Goal: Task Accomplishment & Management: Complete application form

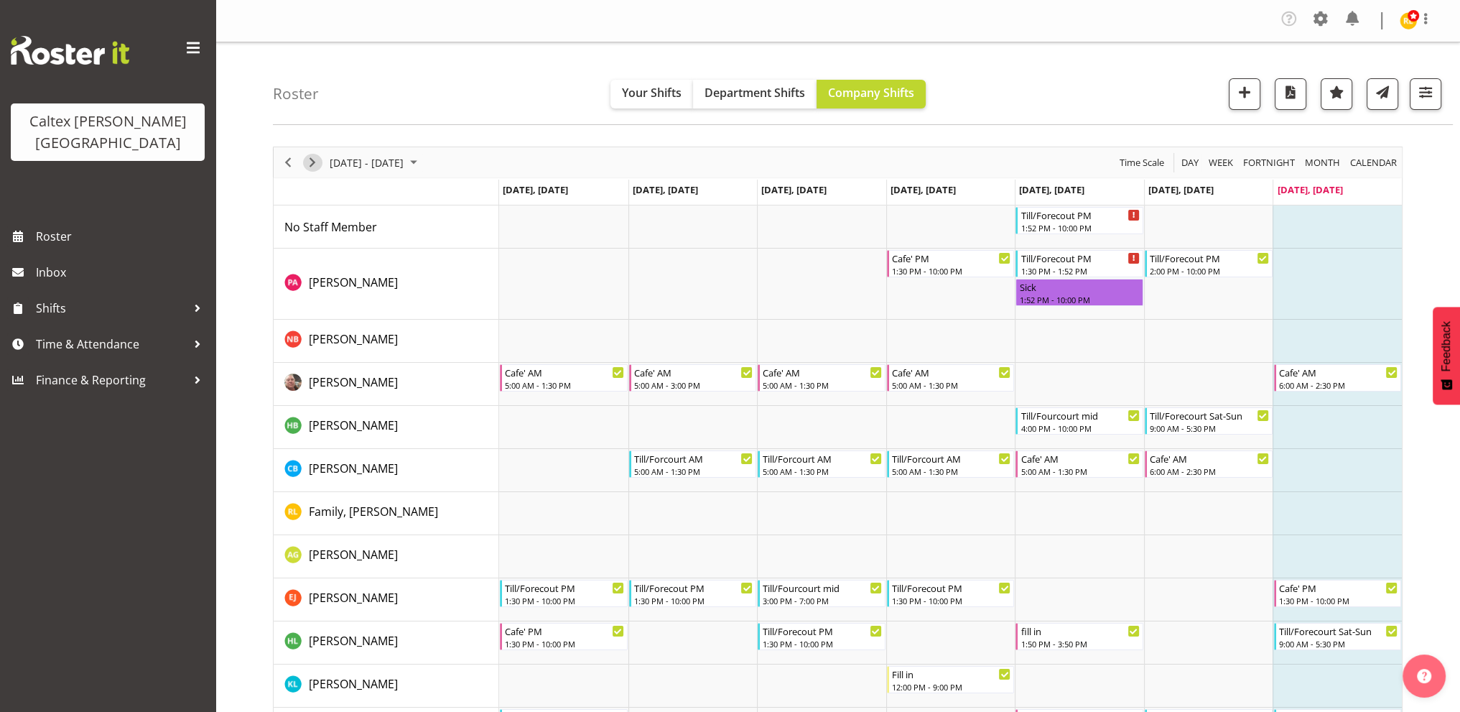
click at [312, 154] on span "Next" at bounding box center [312, 163] width 17 height 18
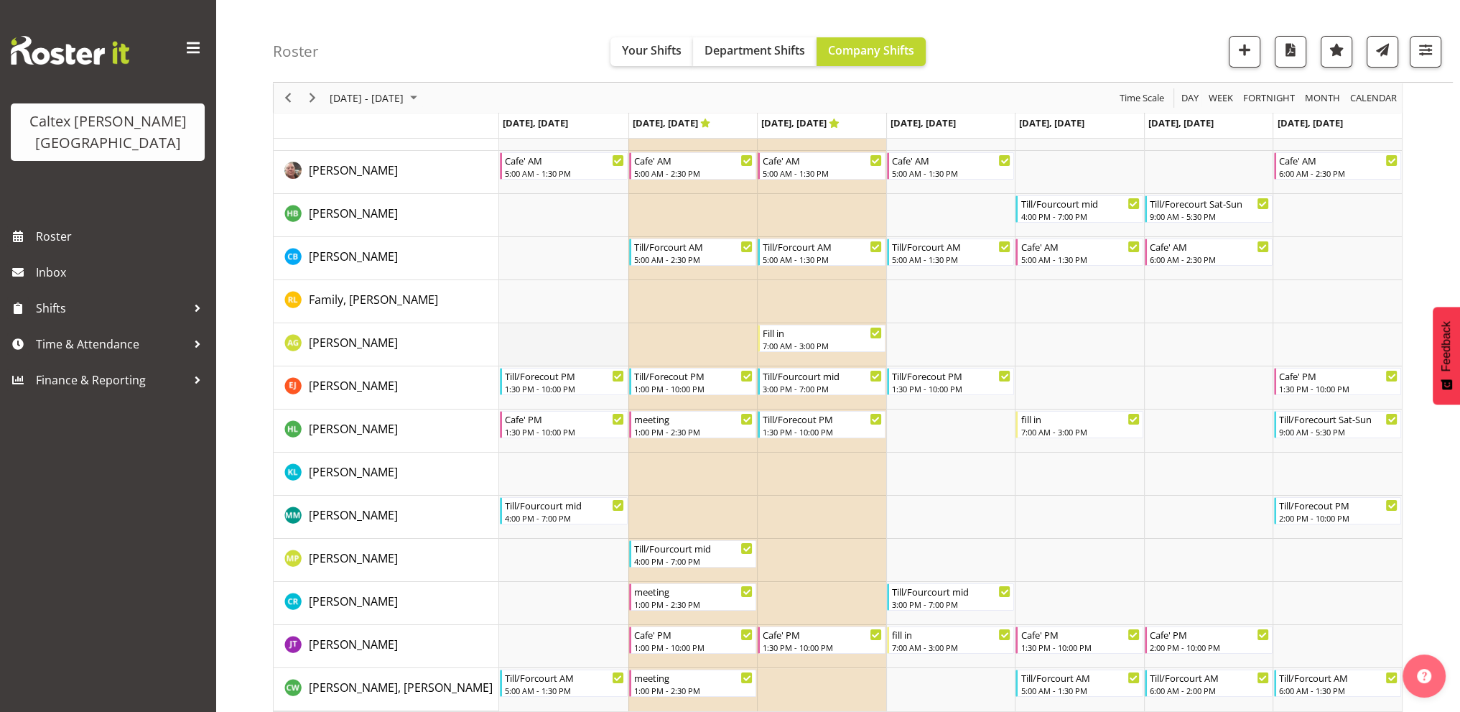
scroll to position [186, 0]
click at [280, 103] on span "Previous" at bounding box center [287, 98] width 17 height 18
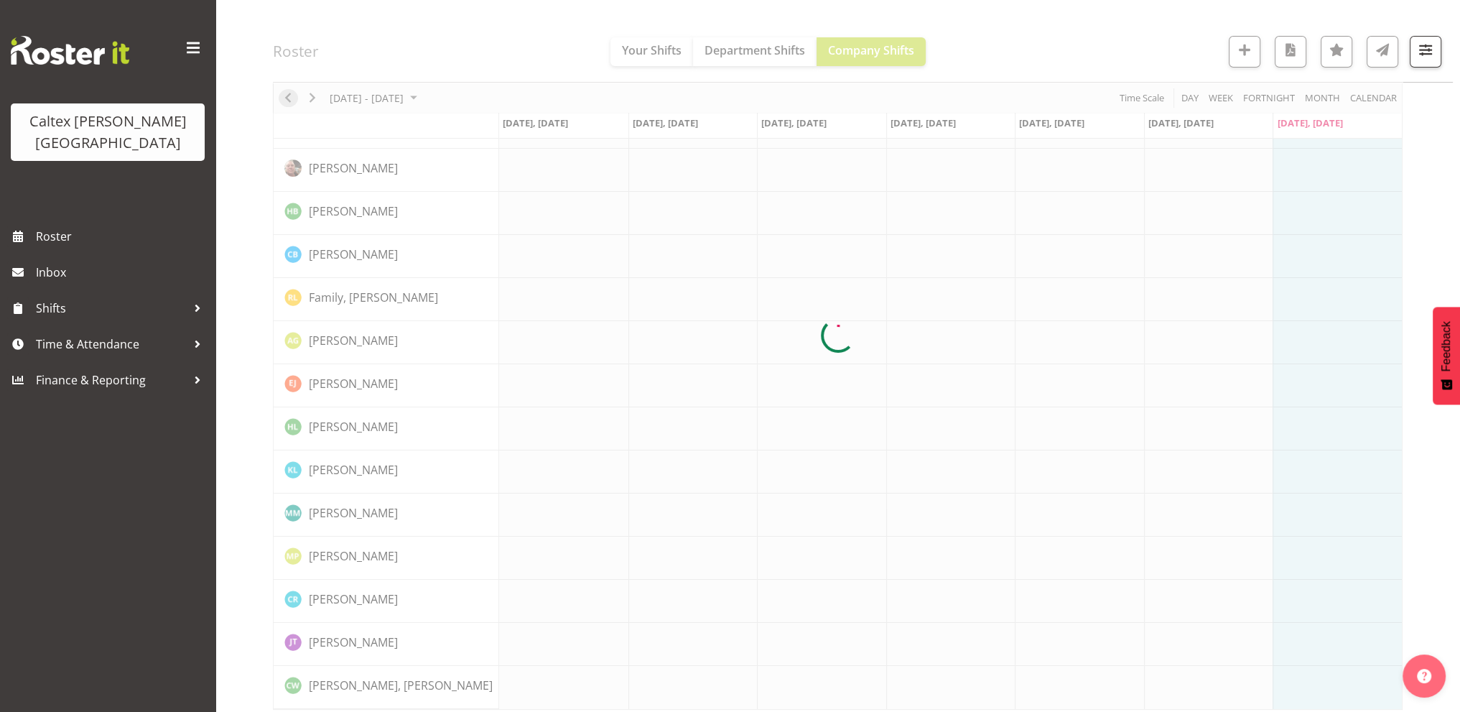
scroll to position [0, 0]
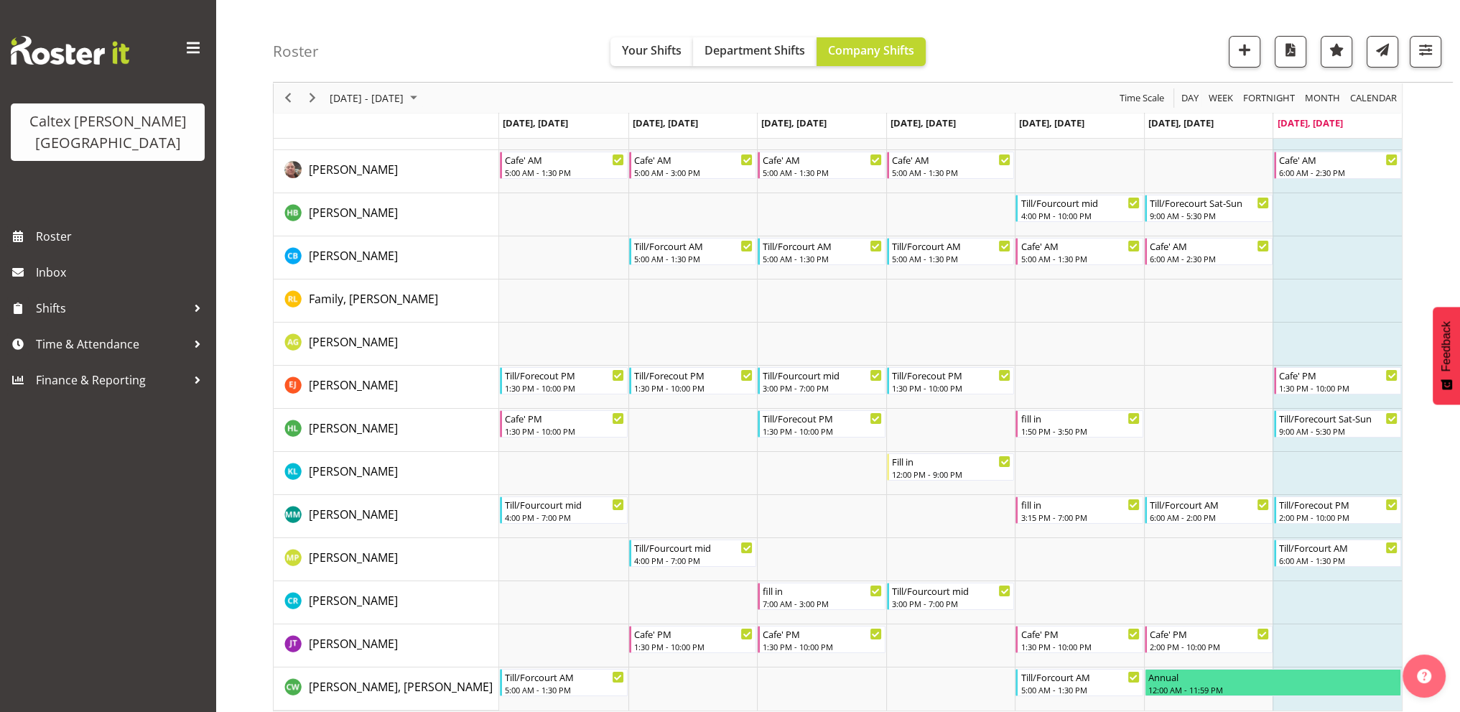
scroll to position [214, 0]
click at [315, 104] on span "Next" at bounding box center [312, 98] width 17 height 18
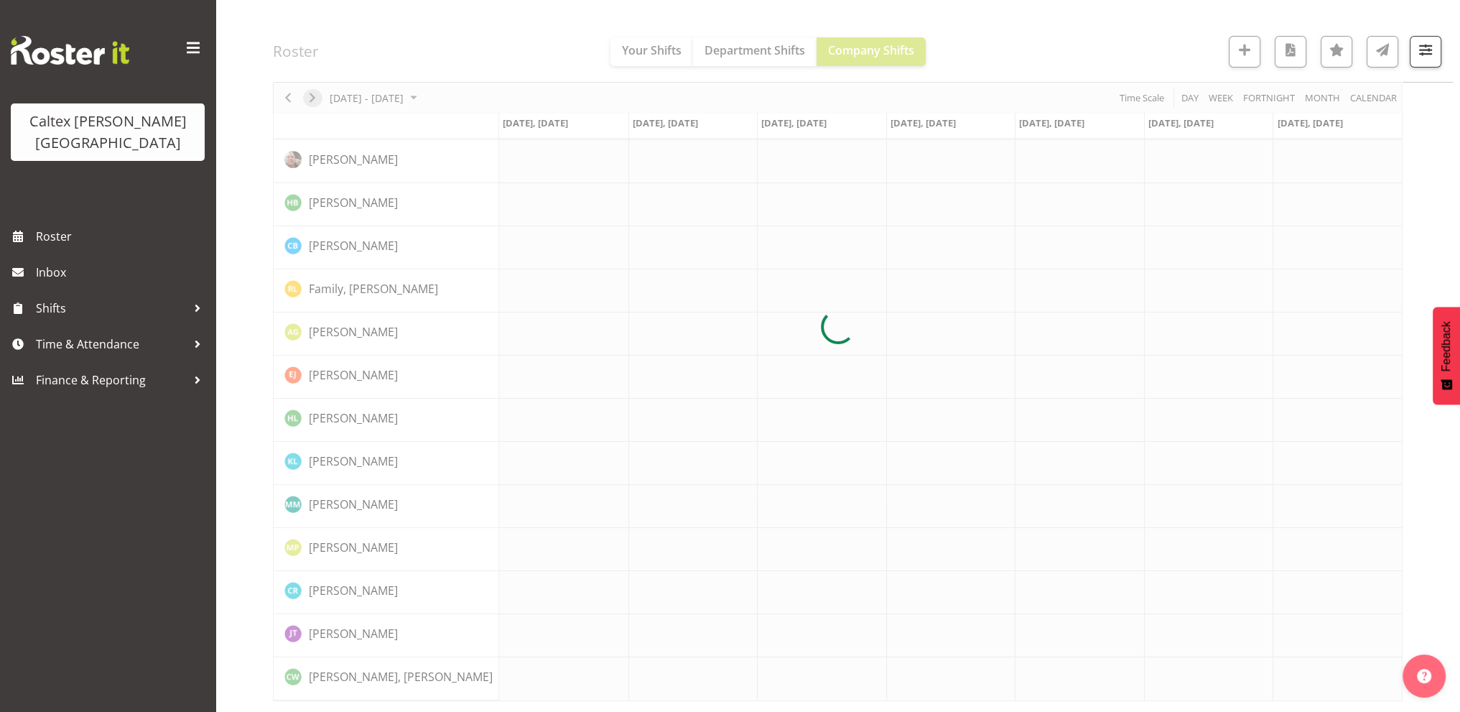
scroll to position [0, 0]
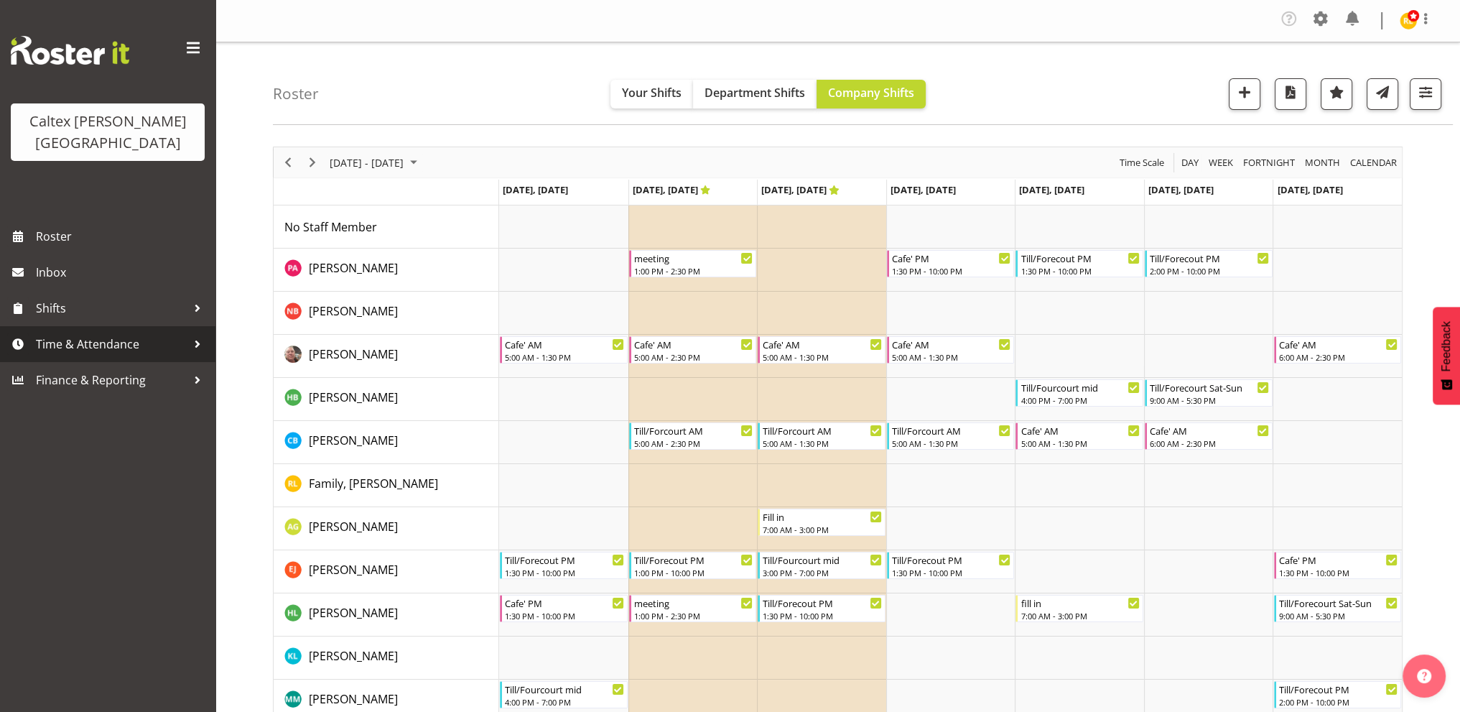
click at [119, 333] on span "Time & Attendance" at bounding box center [111, 344] width 151 height 22
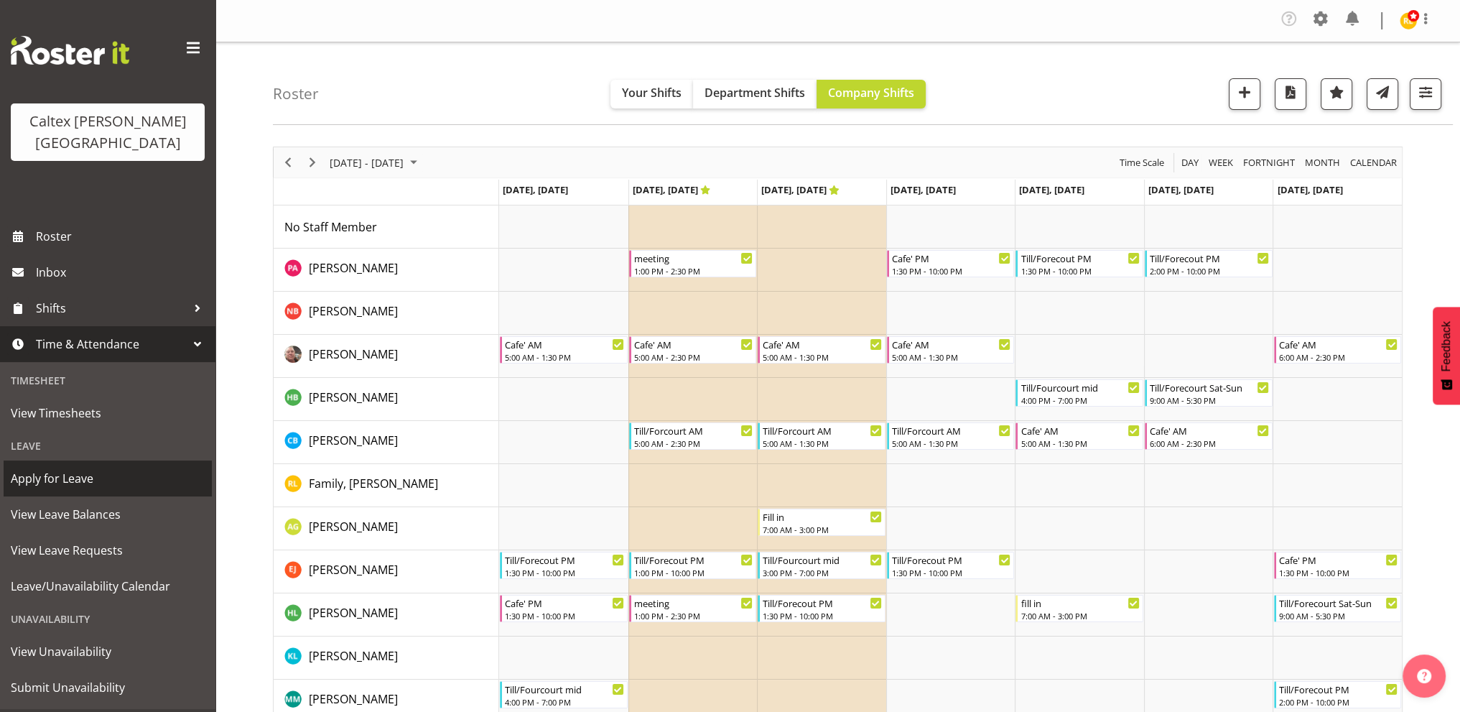
click at [50, 468] on span "Apply for Leave" at bounding box center [108, 479] width 194 height 22
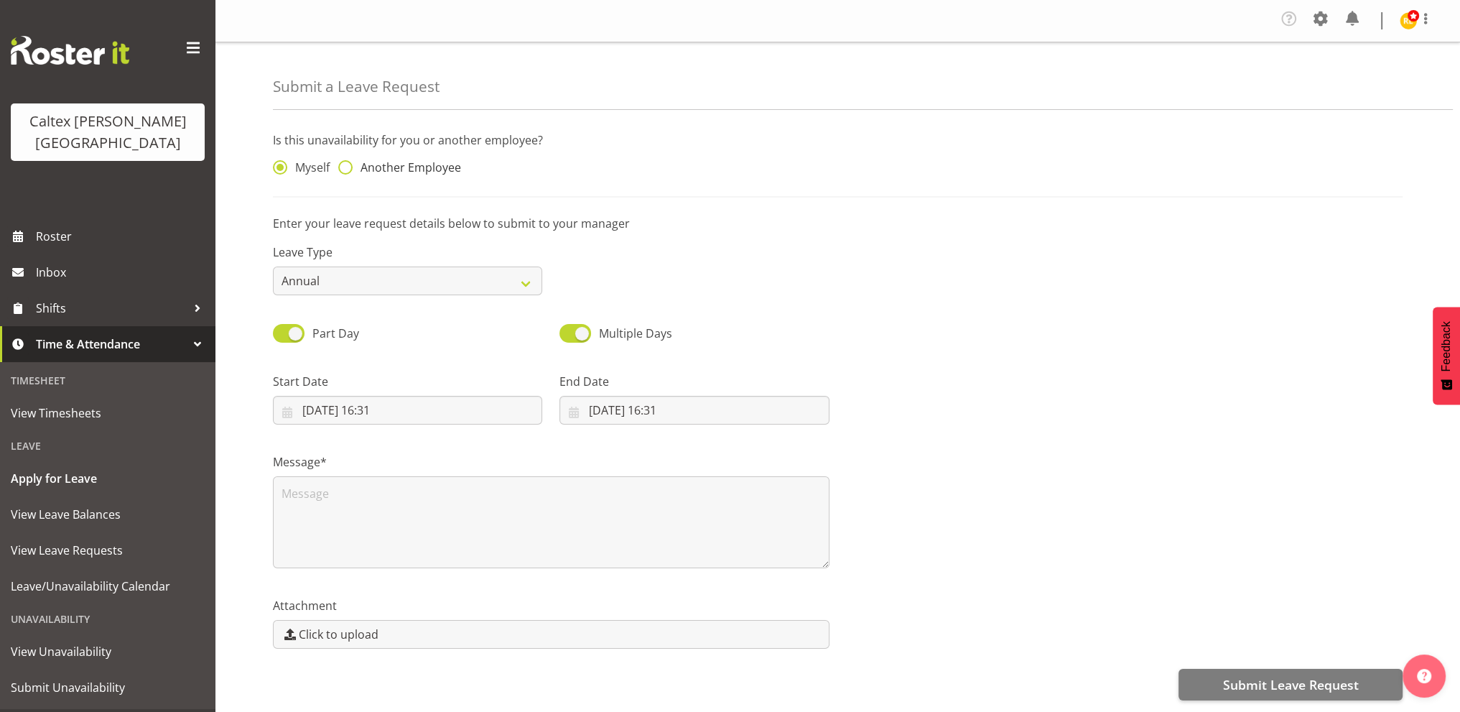
click at [341, 160] on span at bounding box center [345, 167] width 14 height 14
click at [341, 163] on input "Another Employee" at bounding box center [342, 167] width 9 height 9
radio input "true"
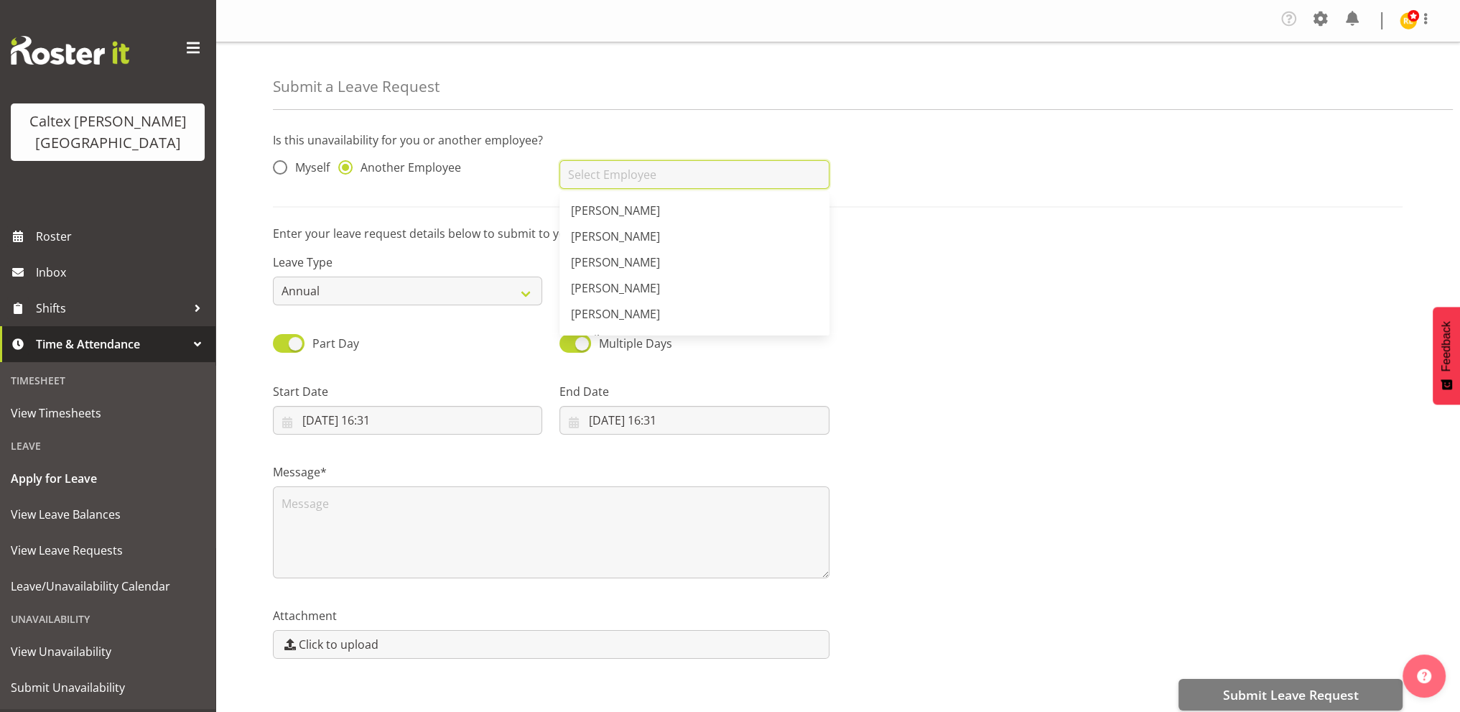
click at [633, 166] on input "text" at bounding box center [694, 174] width 269 height 29
click at [615, 332] on span "[PERSON_NAME]" at bounding box center [615, 340] width 89 height 16
type input "[PERSON_NAME]"
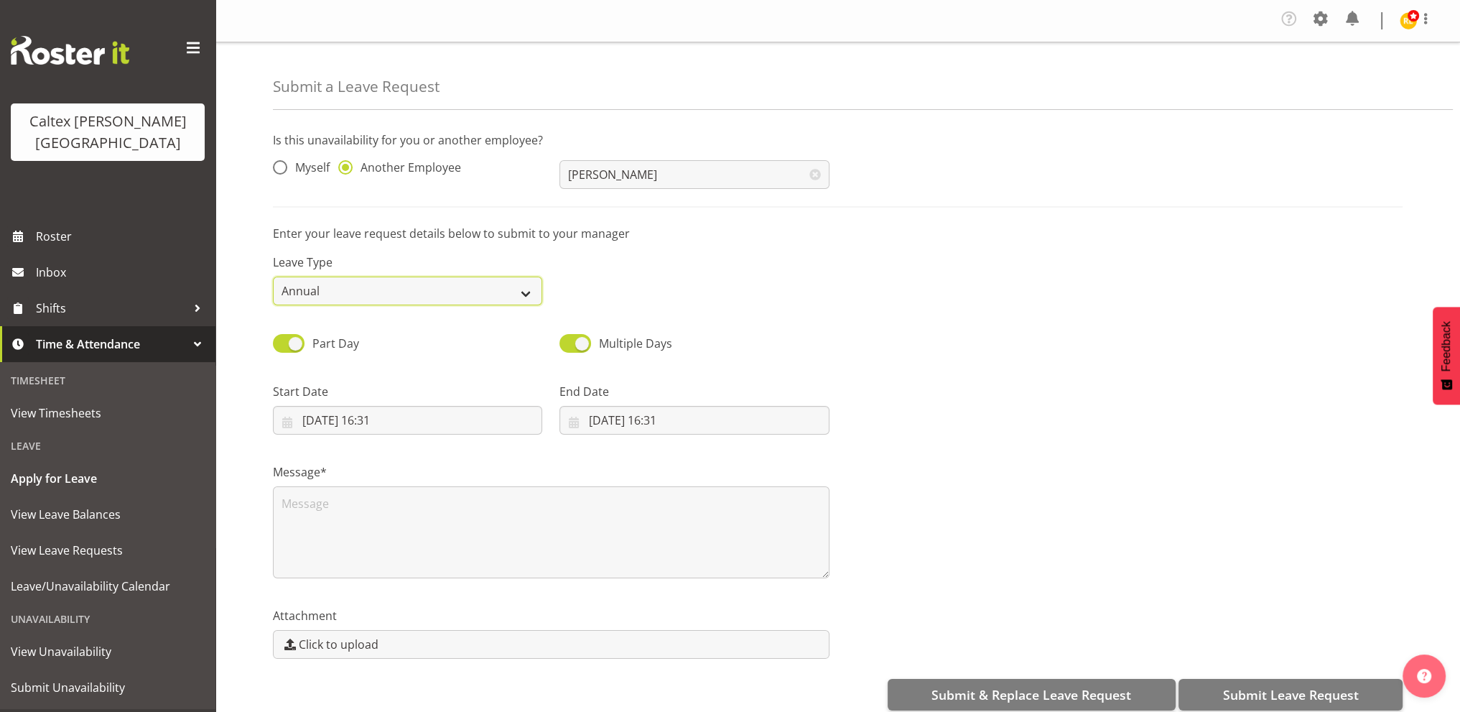
click at [496, 277] on select "Annual Sick Leave Without Pay Bereavement Domestic Violence Parental Jury Servi…" at bounding box center [407, 291] width 269 height 29
select select "Sick"
click at [273, 277] on select "Annual Sick Leave Without Pay Bereavement Domestic Violence Parental Jury Servi…" at bounding box center [407, 291] width 269 height 29
click at [291, 334] on span at bounding box center [289, 343] width 32 height 18
click at [282, 338] on input "Part Day" at bounding box center [277, 342] width 9 height 9
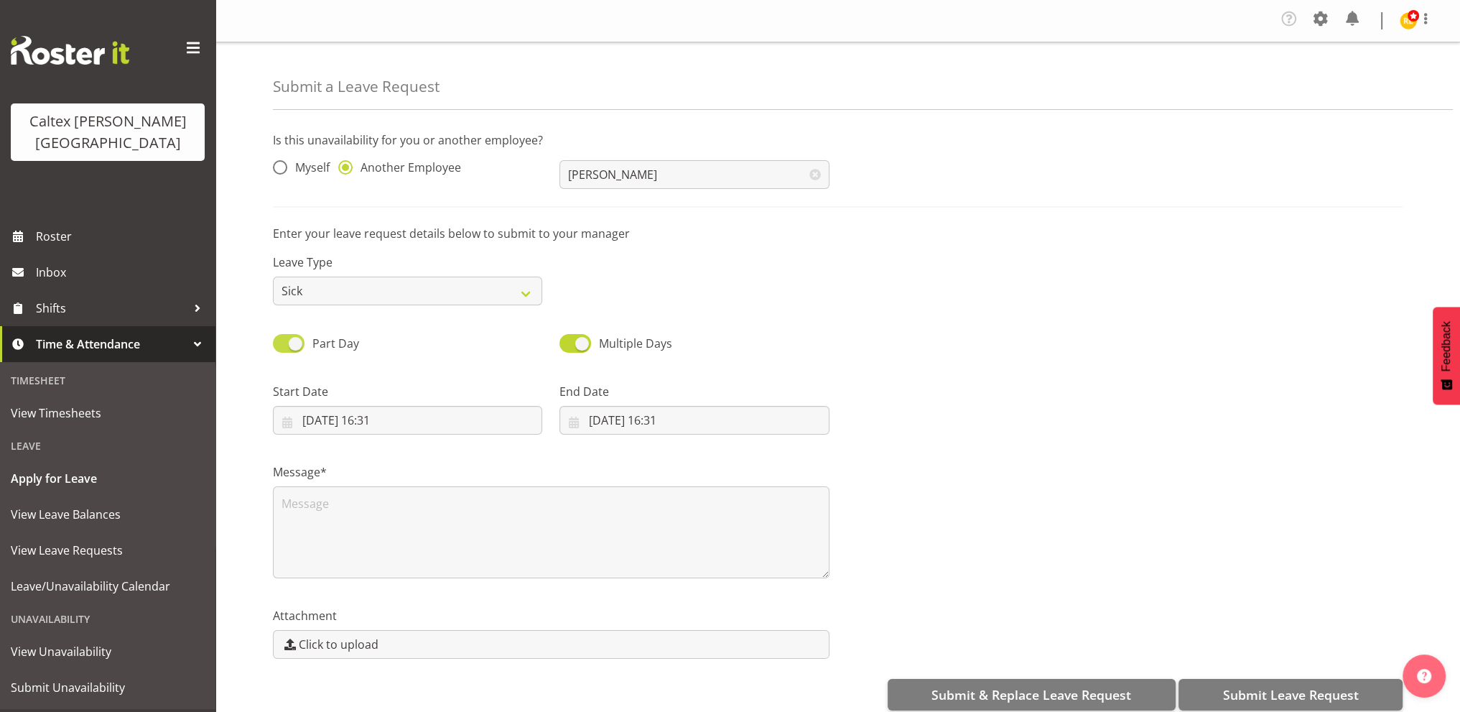
checkbox input "false"
select select "8"
select select "2025"
click at [348, 406] on input "07/09/2025" at bounding box center [407, 420] width 269 height 29
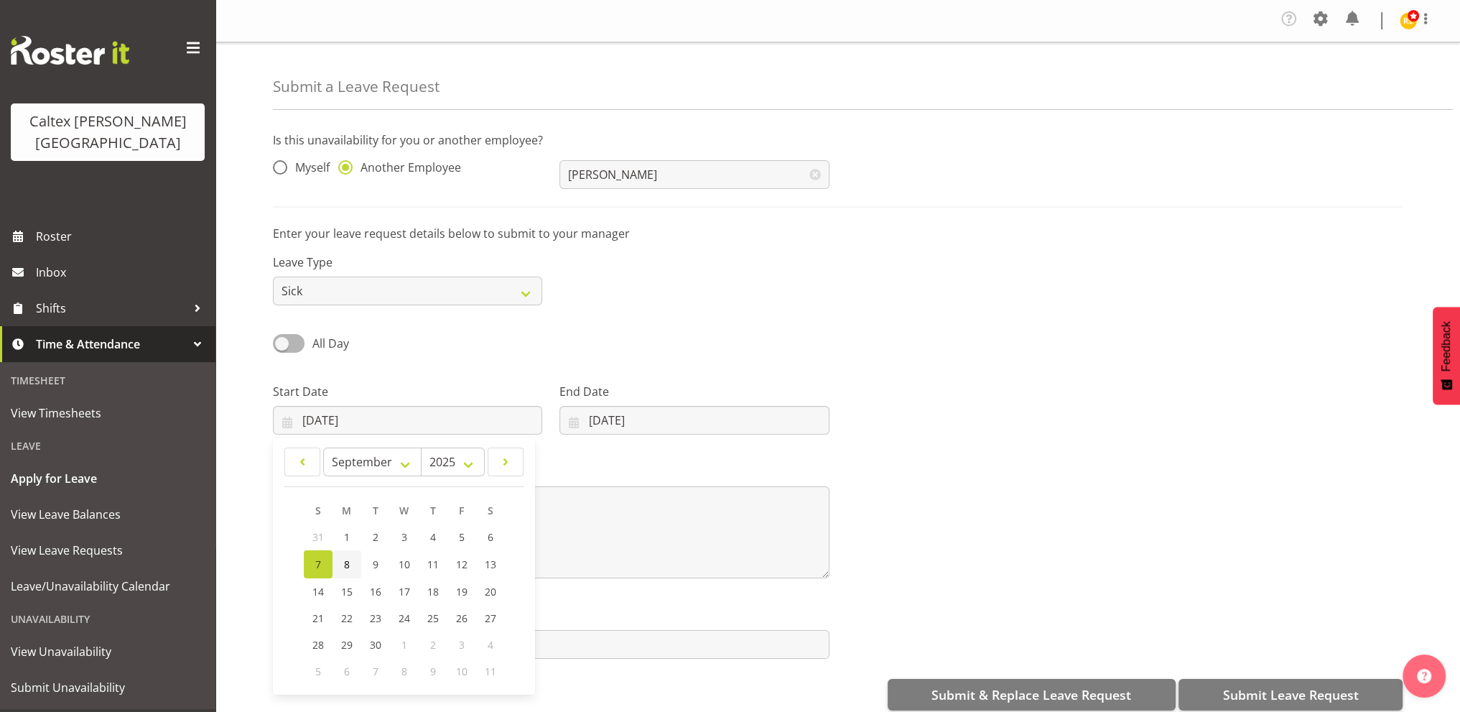
click at [344, 557] on span "8" at bounding box center [347, 564] width 6 height 14
type input "08/09/2025"
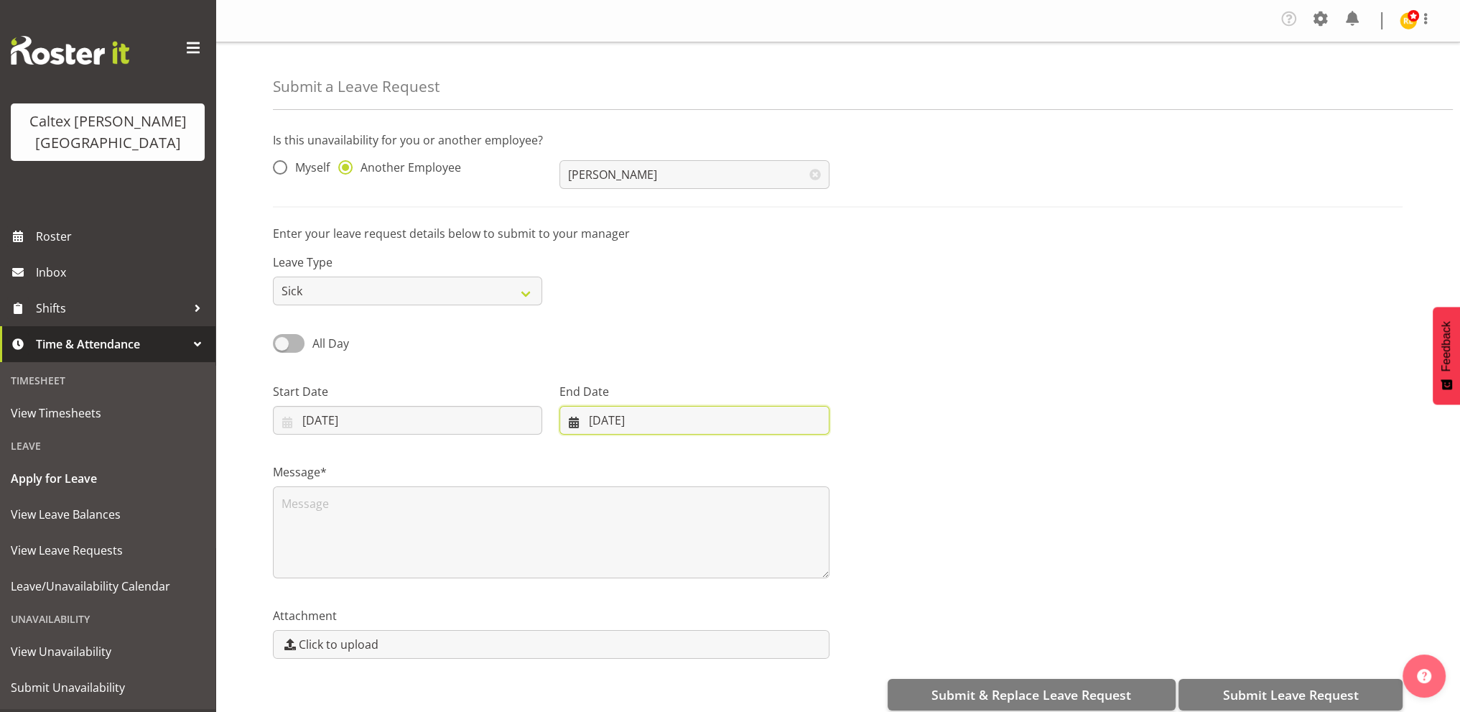
click at [636, 406] on input "07/09/2025" at bounding box center [694, 420] width 269 height 29
click at [619, 550] on link "8" at bounding box center [617, 564] width 29 height 28
type input "08/09/2025"
click at [409, 491] on textarea at bounding box center [551, 532] width 557 height 92
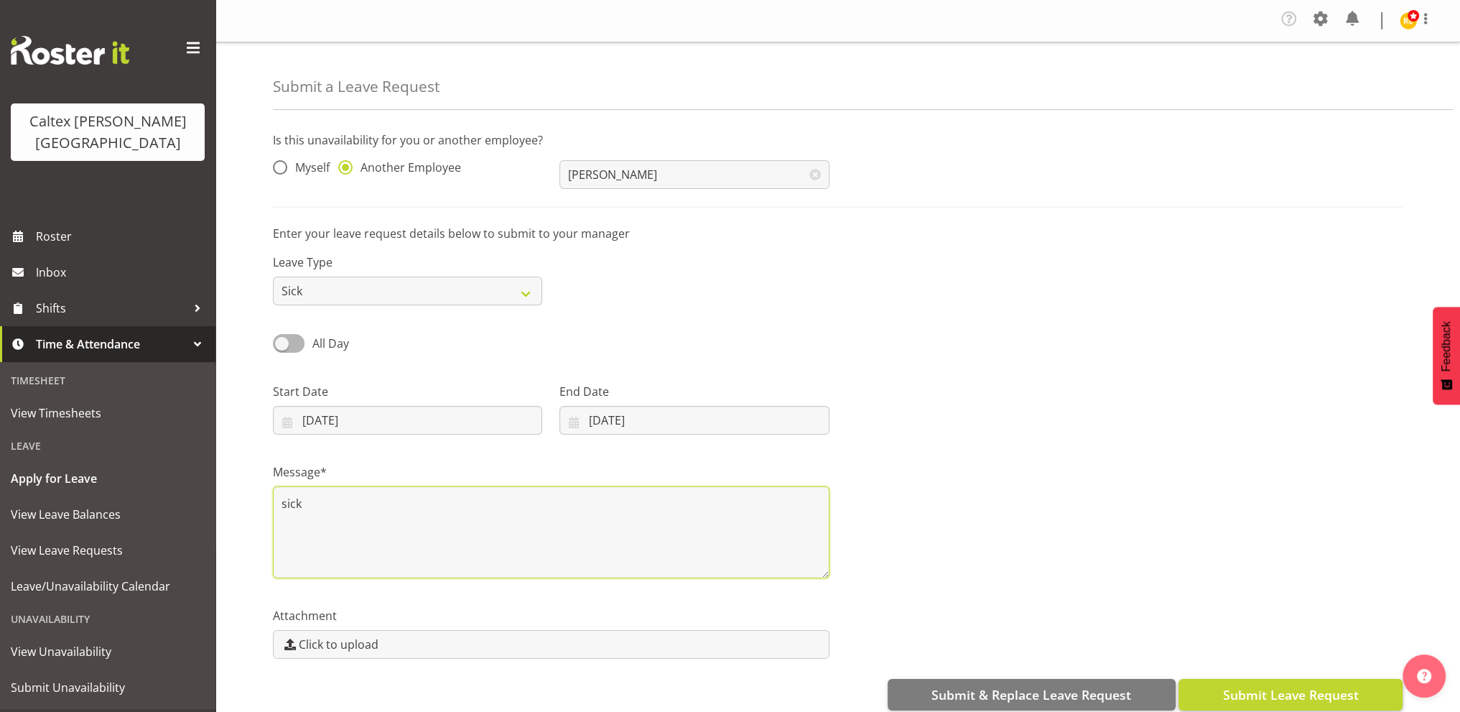
type textarea "sick"
click at [1253, 679] on button "Submit Leave Request" at bounding box center [1291, 695] width 224 height 32
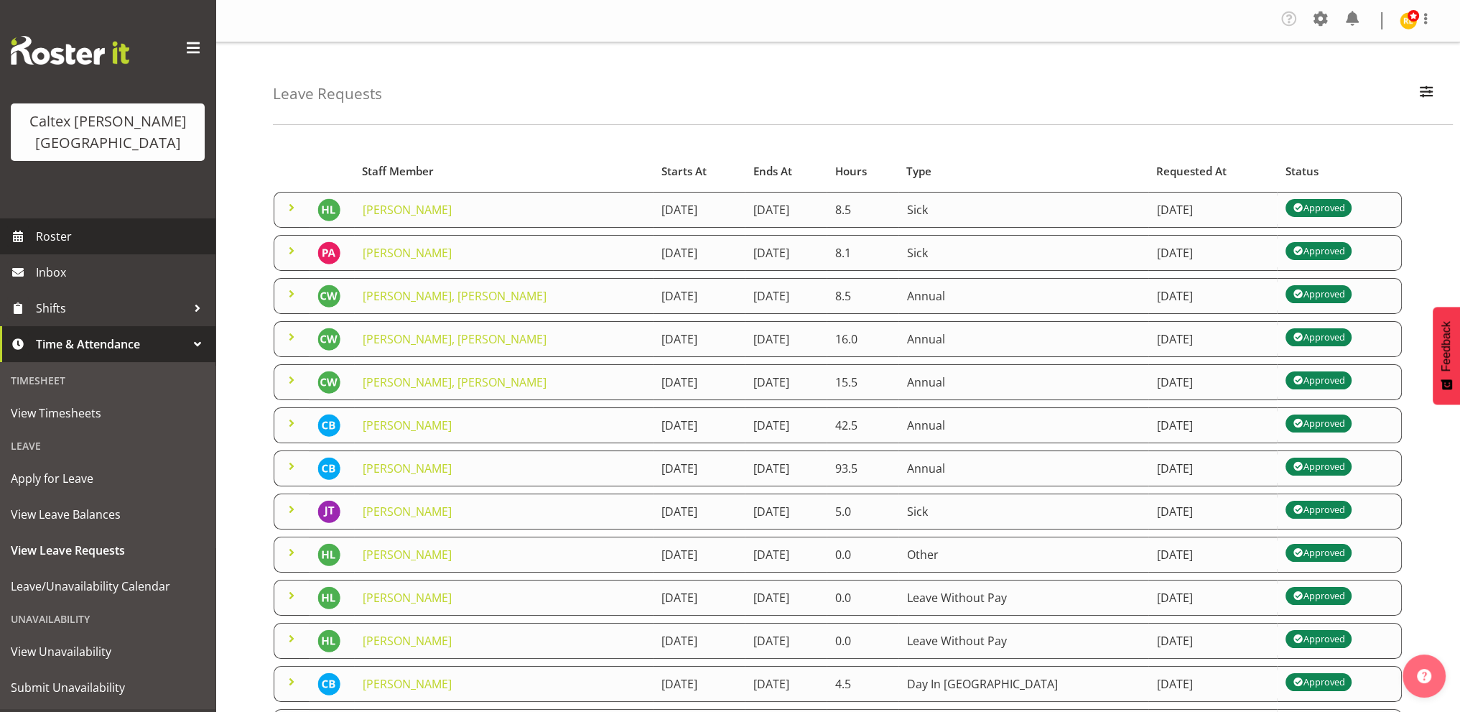
click at [33, 218] on link "Roster" at bounding box center [108, 236] width 216 height 36
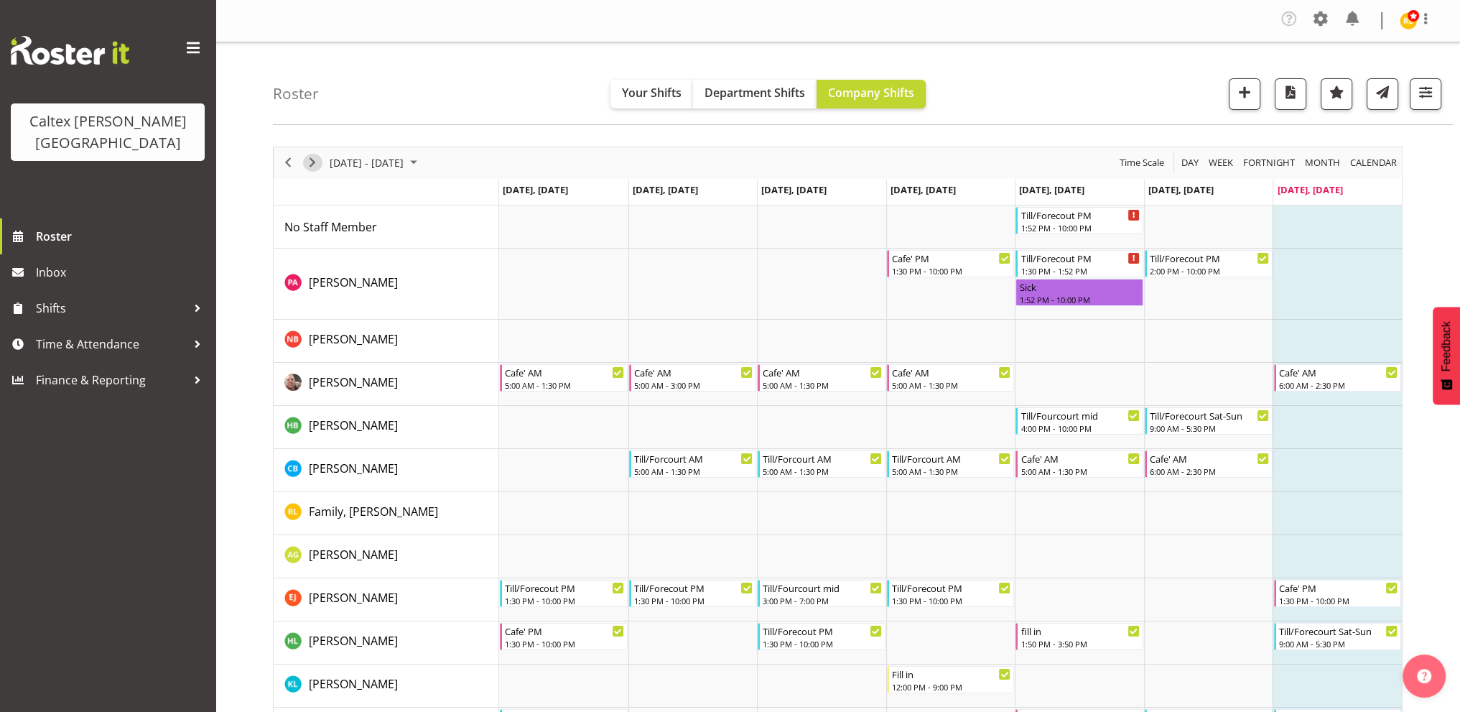
click at [317, 154] on span "Next" at bounding box center [312, 163] width 17 height 18
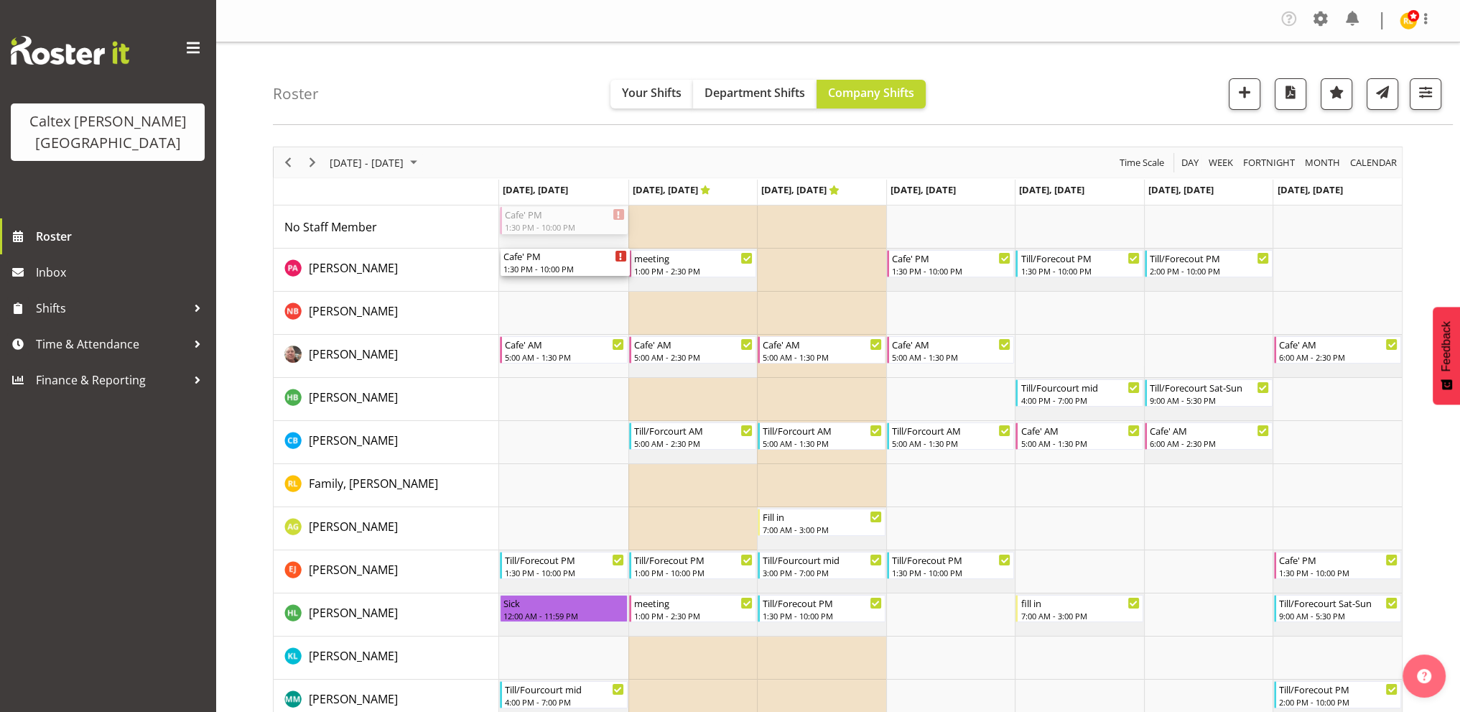
drag, startPoint x: 540, startPoint y: 212, endPoint x: 540, endPoint y: 255, distance: 43.1
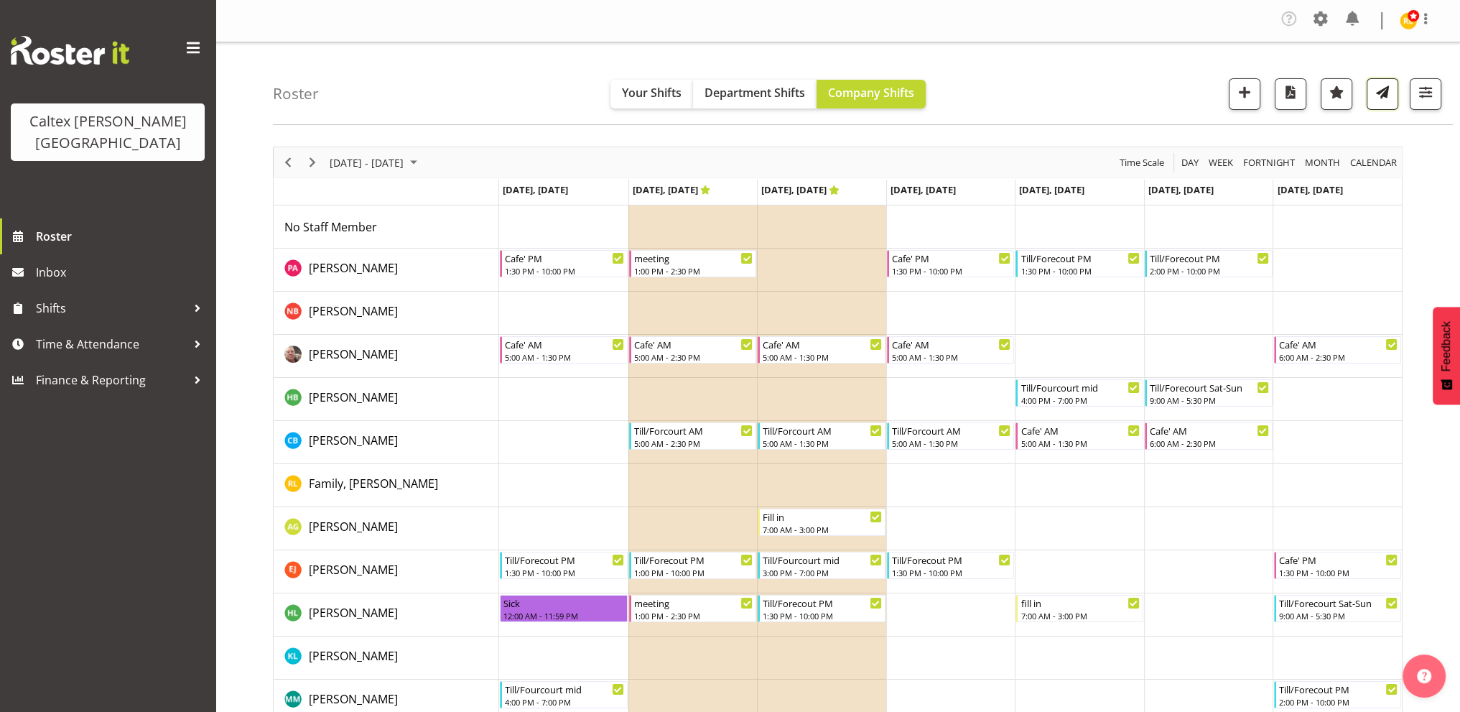
click at [1392, 91] on span "button" at bounding box center [1383, 92] width 19 height 19
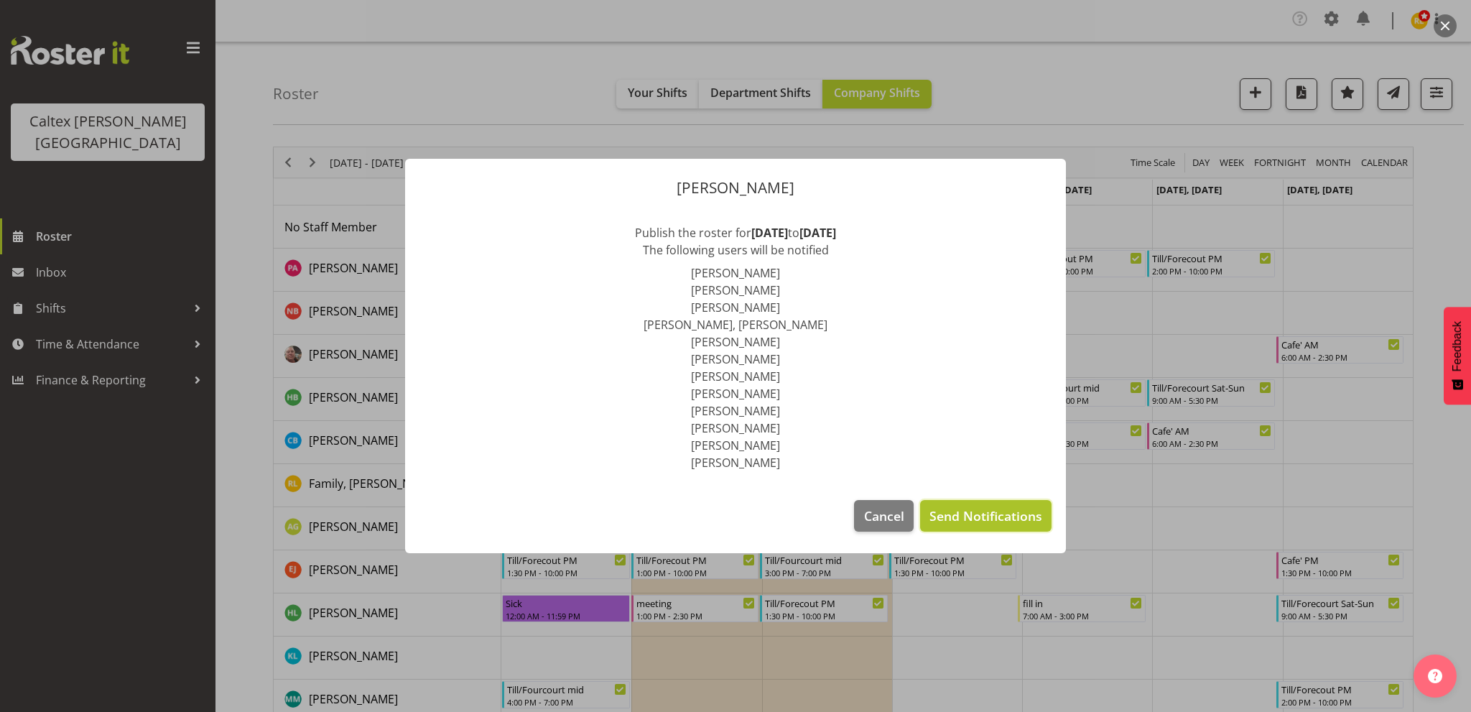
click at [988, 506] on span "Send Notifications" at bounding box center [986, 515] width 113 height 19
